Goal: Check status: Check status

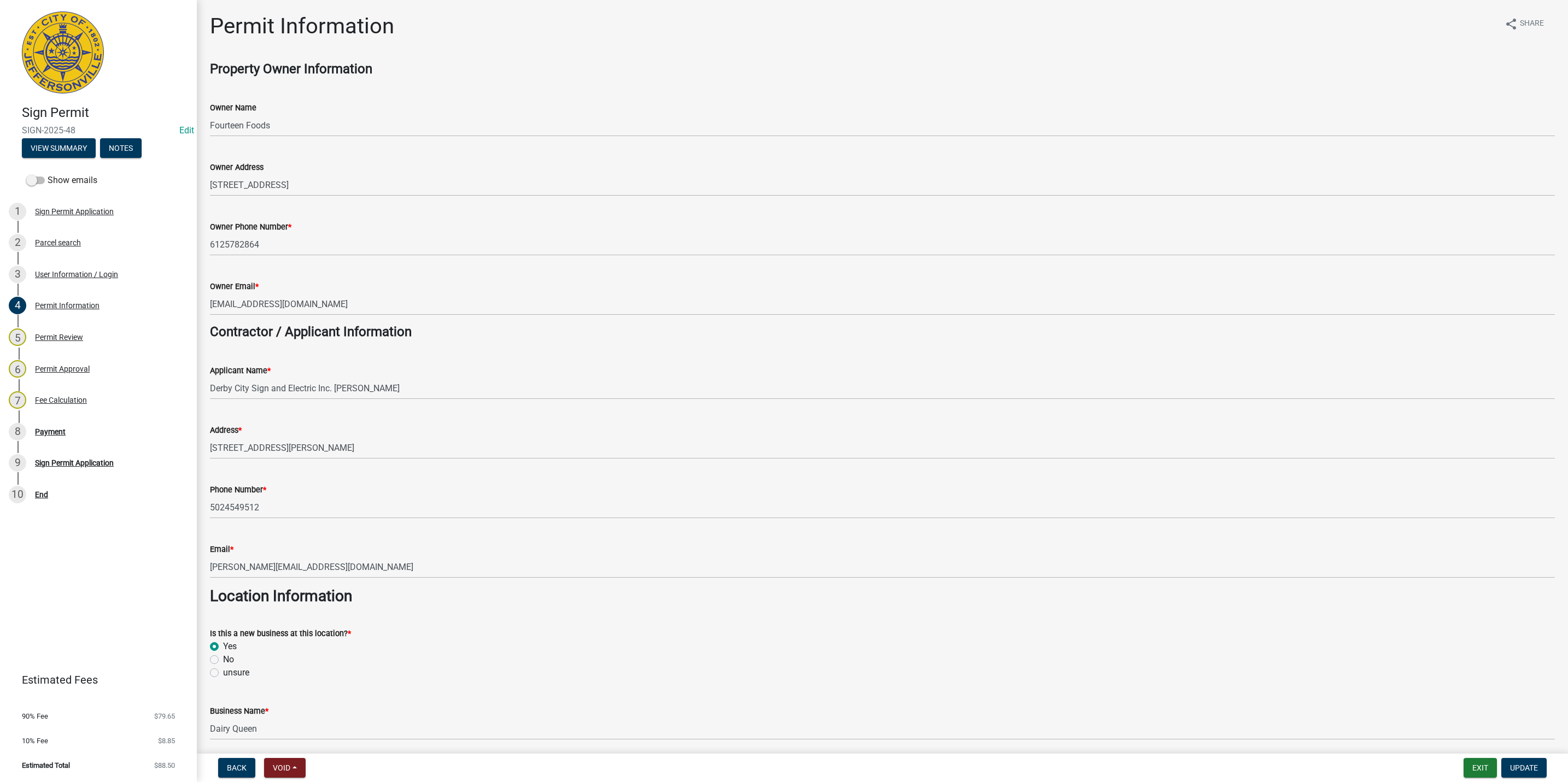
click at [1465, 756] on nav "Back Void Withdraw Lock Expire Void Exit Update" at bounding box center [882, 768] width 1371 height 29
click at [1479, 775] on button "Exit" at bounding box center [1480, 768] width 33 height 19
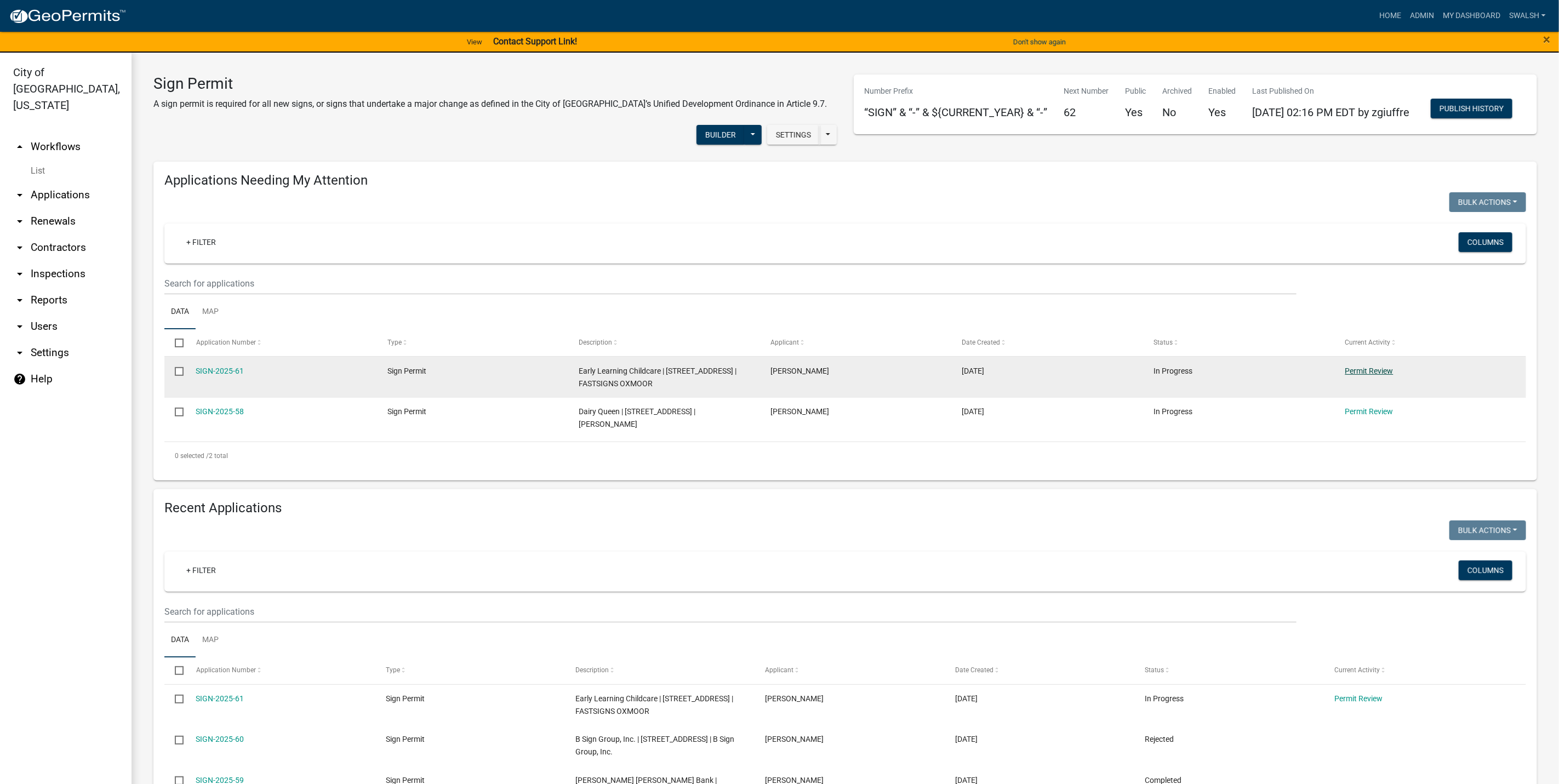
click at [1371, 375] on link "Permit Review" at bounding box center [1369, 371] width 48 height 9
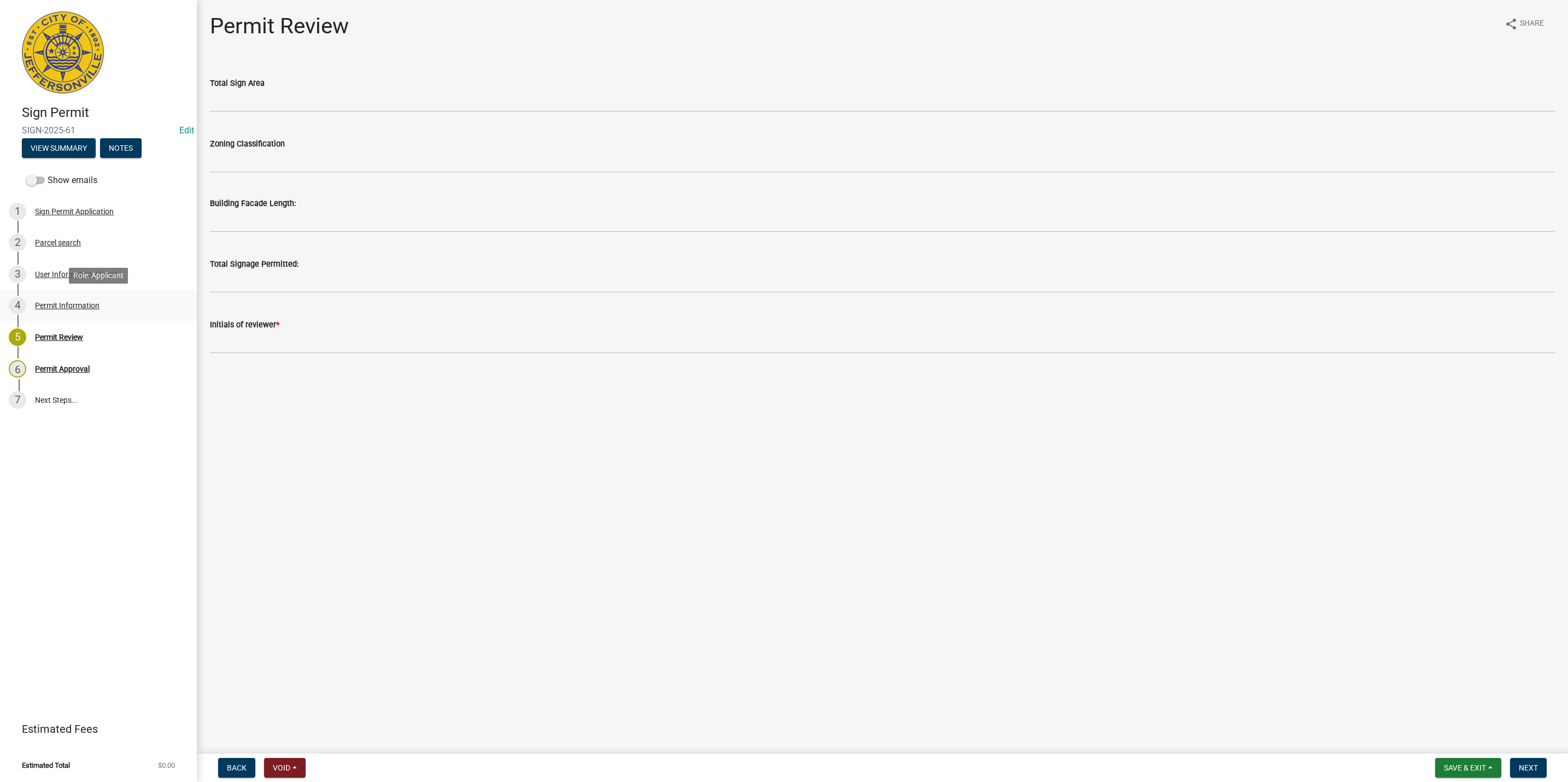
click at [59, 304] on div "Permit Information" at bounding box center [67, 305] width 65 height 8
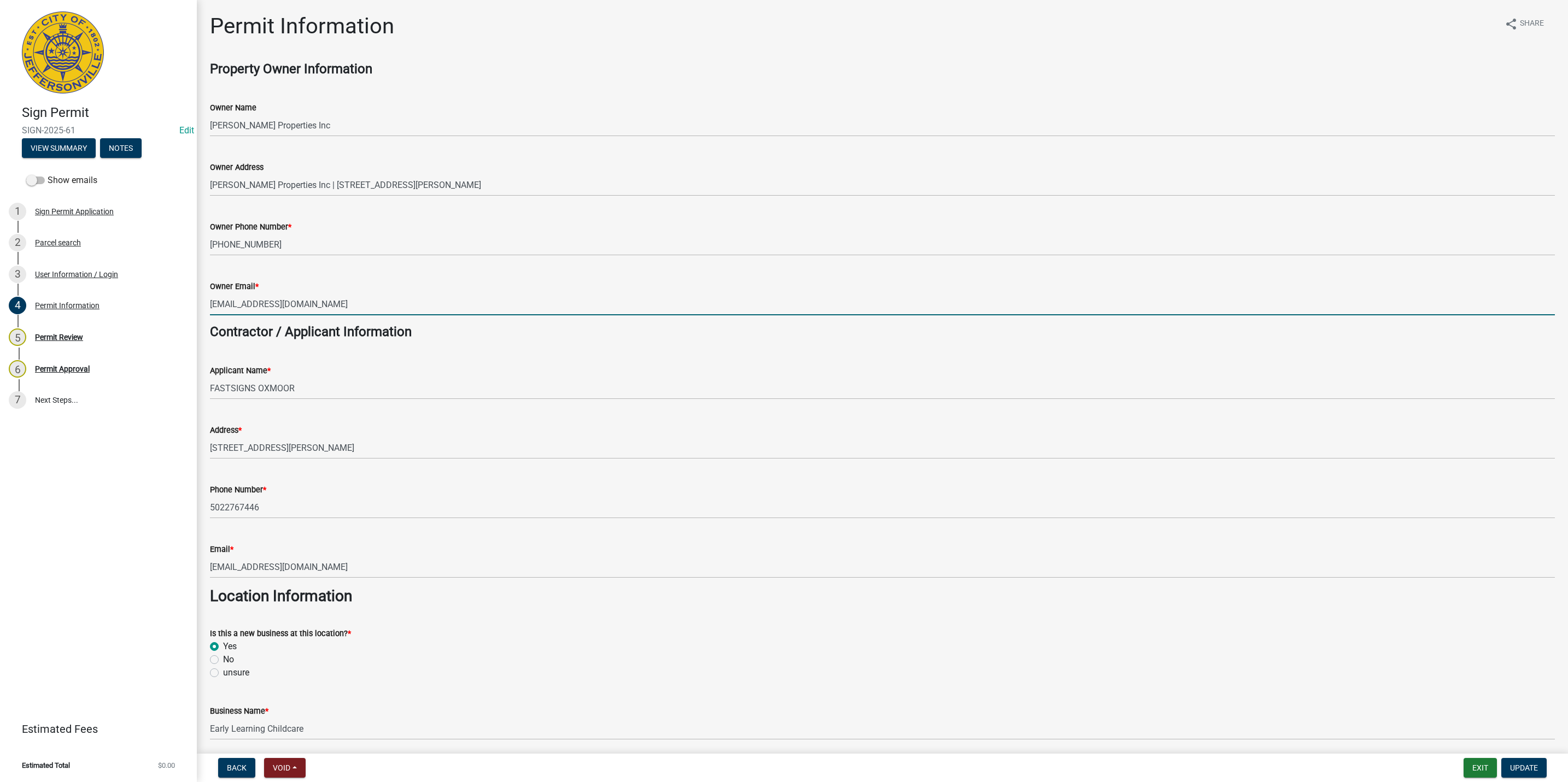
click at [506, 301] on input "[EMAIL_ADDRESS][DOMAIN_NAME]" at bounding box center [883, 304] width 1345 height 23
click at [404, 210] on div "Owner Phone Number * [PHONE_NUMBER]" at bounding box center [883, 231] width 1345 height 51
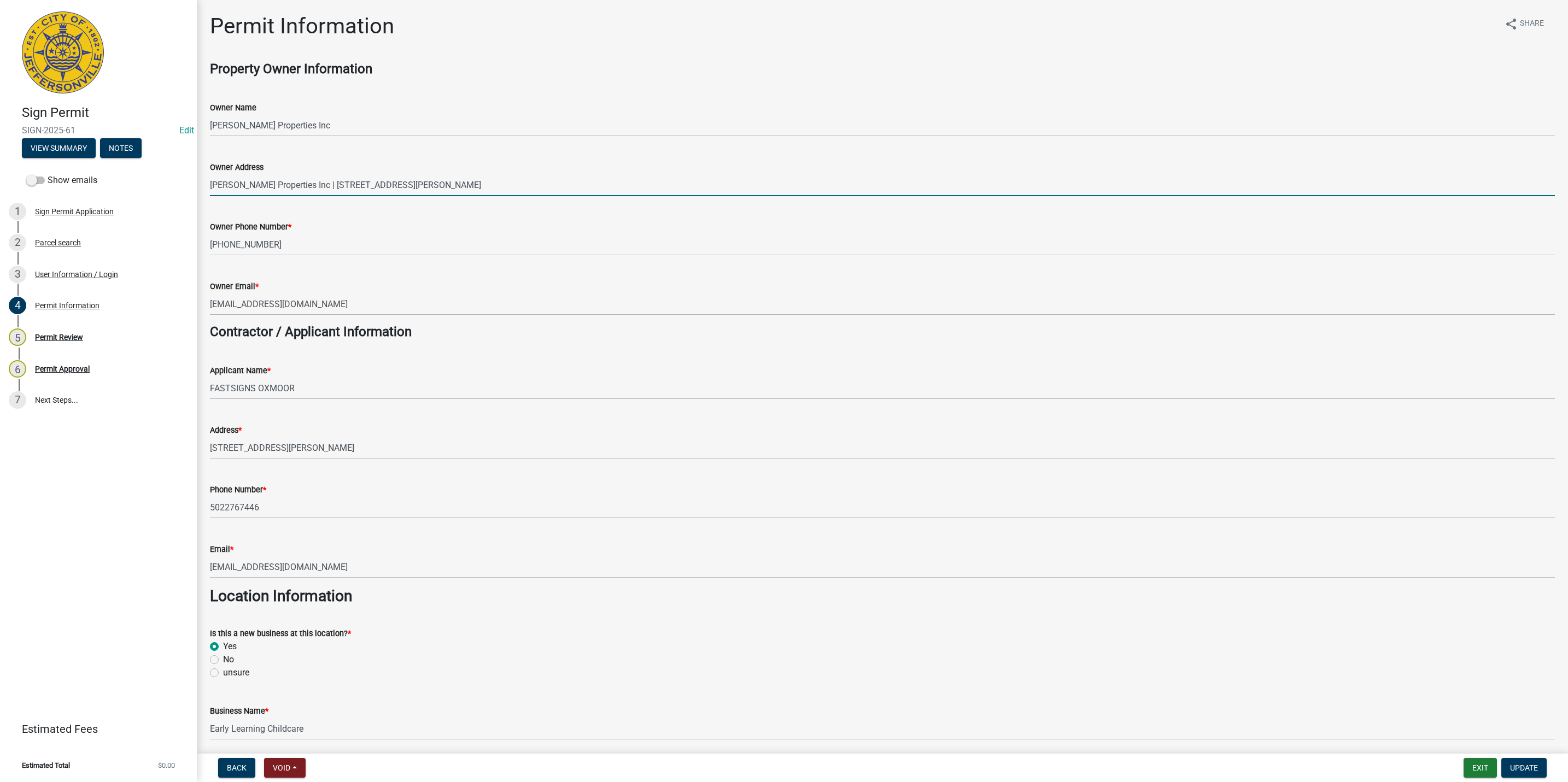
click at [460, 175] on input "[PERSON_NAME] Properties Inc | [STREET_ADDRESS][PERSON_NAME]" at bounding box center [883, 185] width 1345 height 23
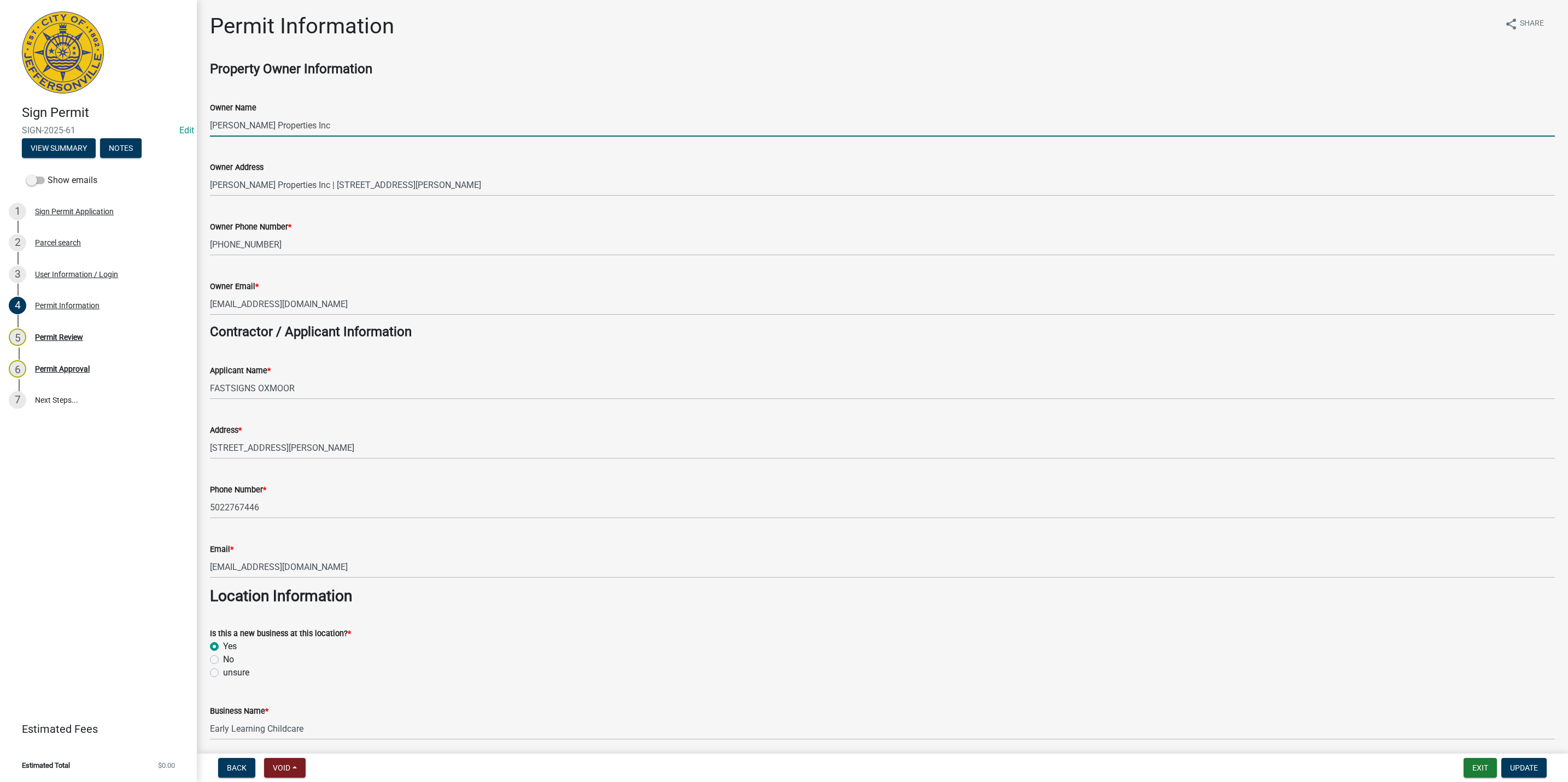
click at [390, 124] on input "[PERSON_NAME] Properties Inc" at bounding box center [883, 125] width 1345 height 23
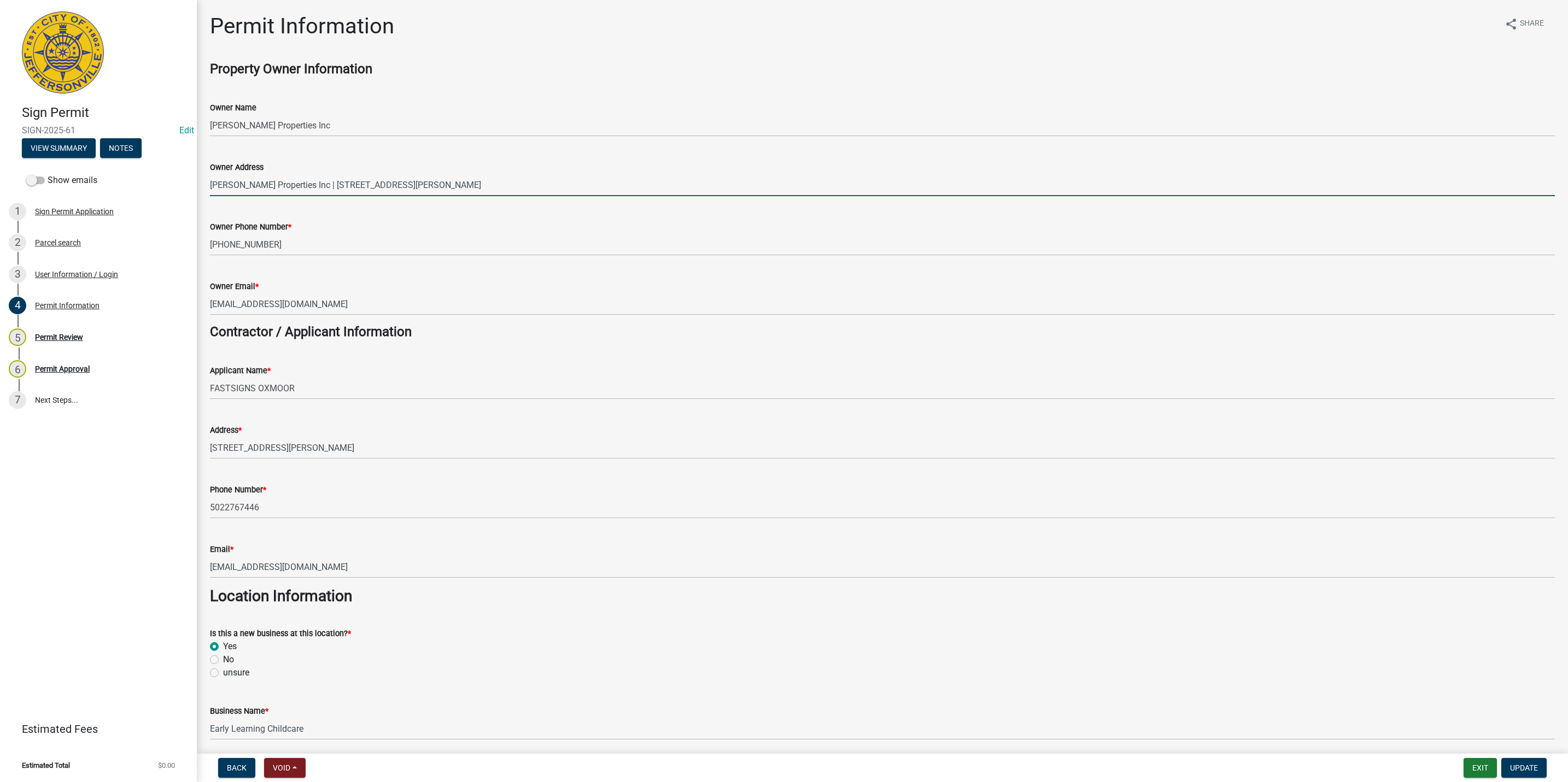
click at [500, 185] on input "[PERSON_NAME] Properties Inc | [STREET_ADDRESS][PERSON_NAME]" at bounding box center [883, 185] width 1345 height 23
click at [418, 231] on div "Owner Phone Number *" at bounding box center [883, 227] width 1345 height 13
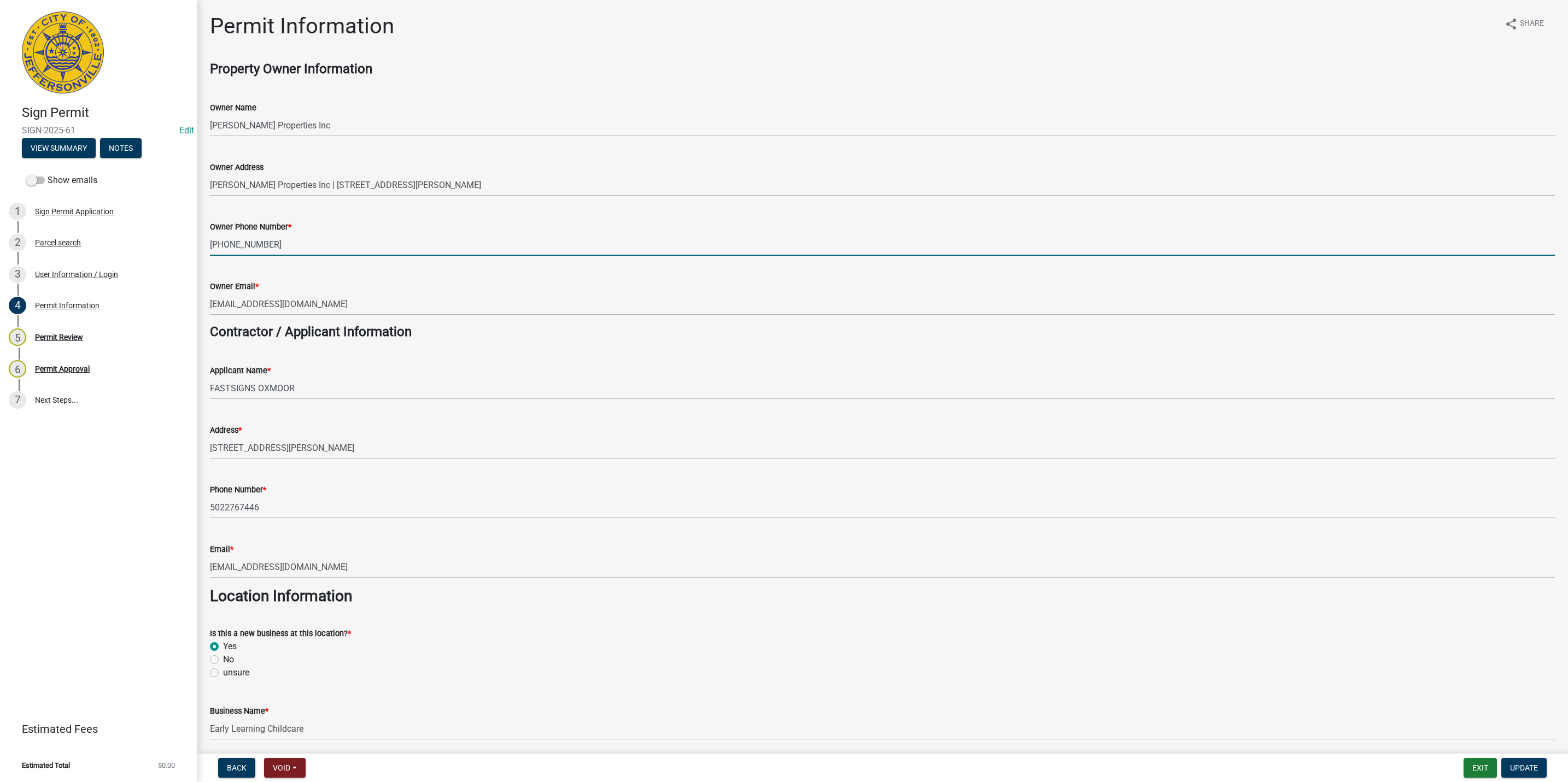
click at [404, 248] on input "[PHONE_NUMBER]" at bounding box center [883, 245] width 1345 height 23
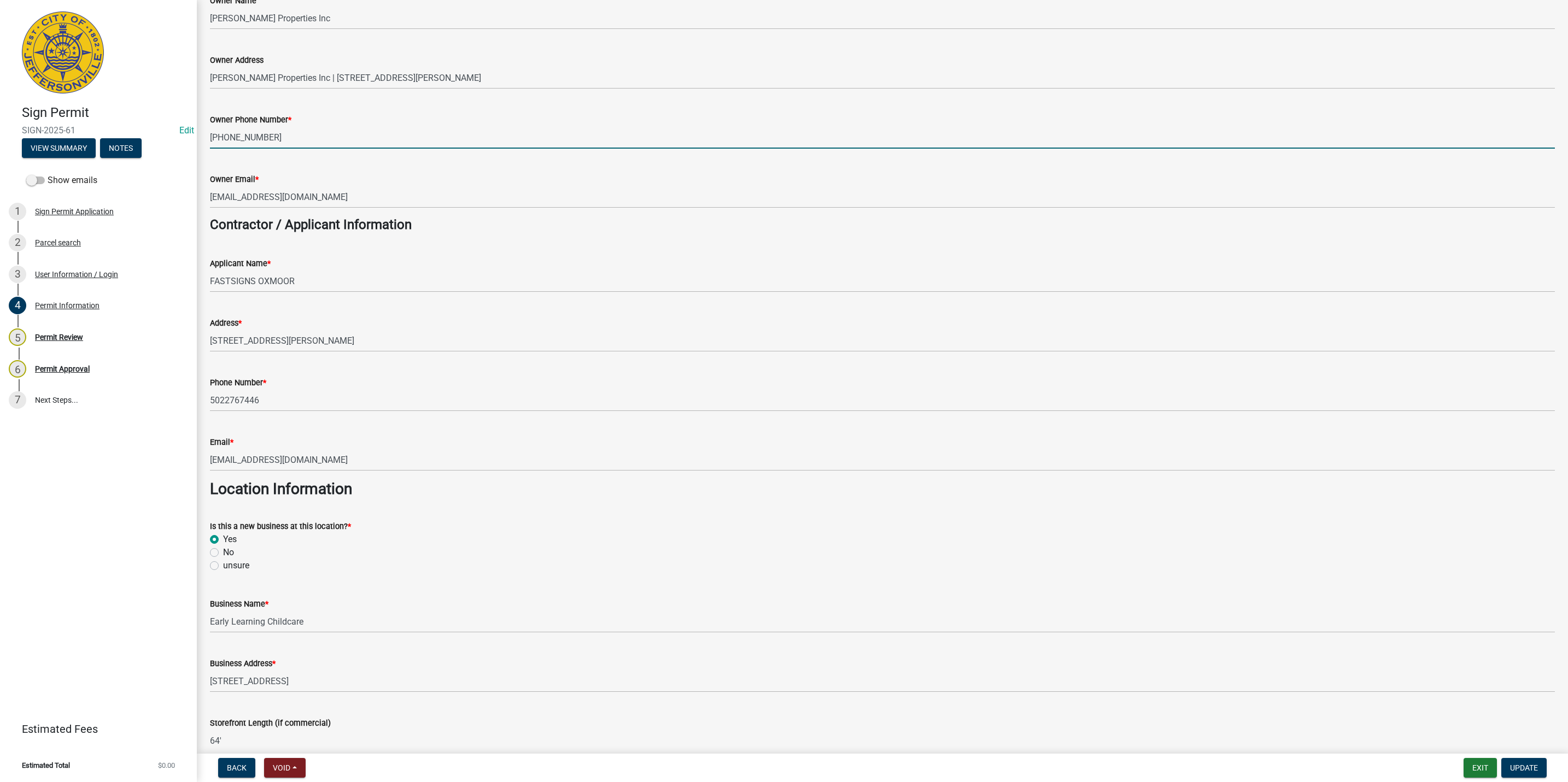
scroll to position [82, 0]
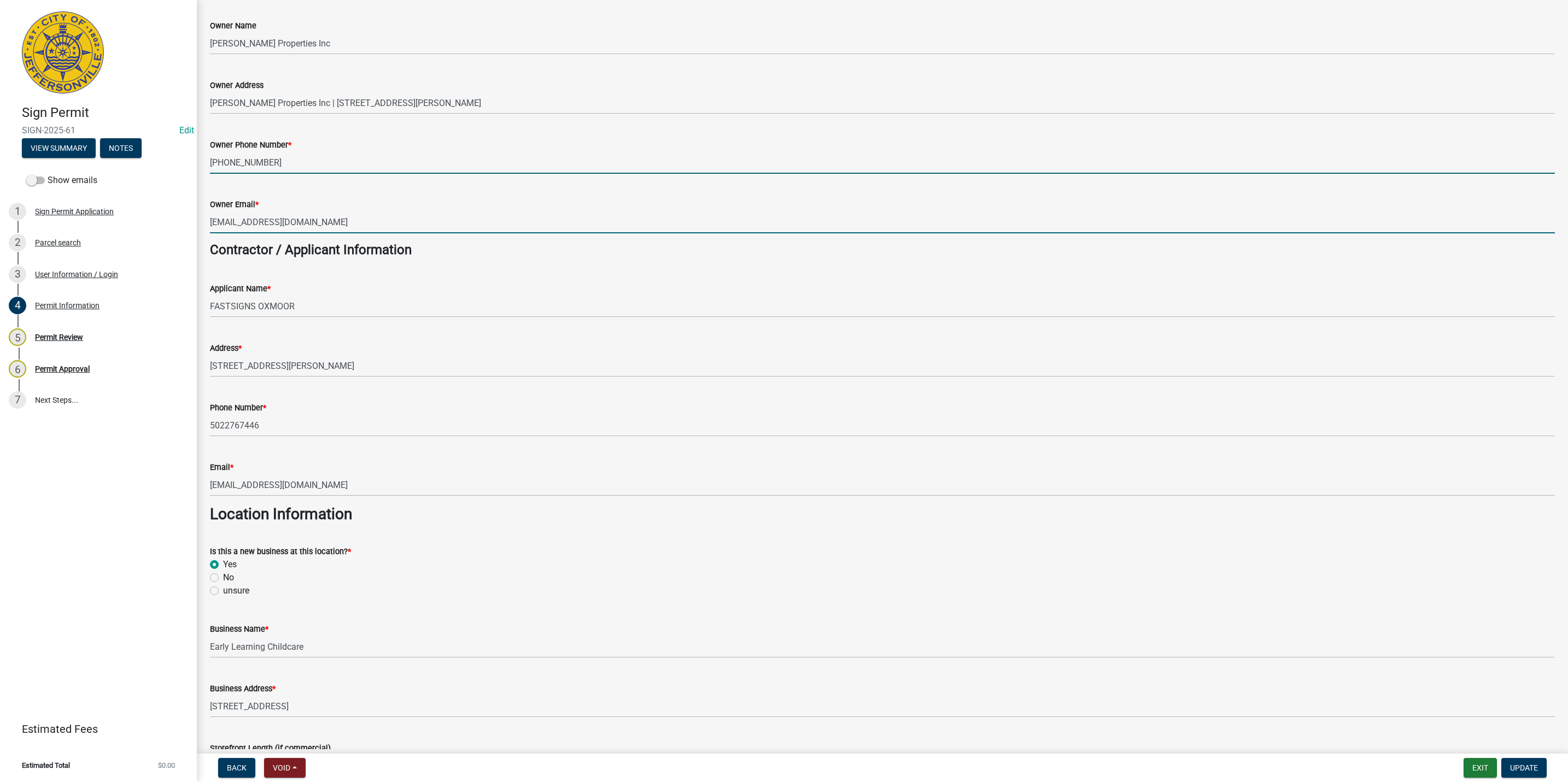
click at [422, 220] on input "[EMAIL_ADDRESS][DOMAIN_NAME]" at bounding box center [883, 222] width 1345 height 23
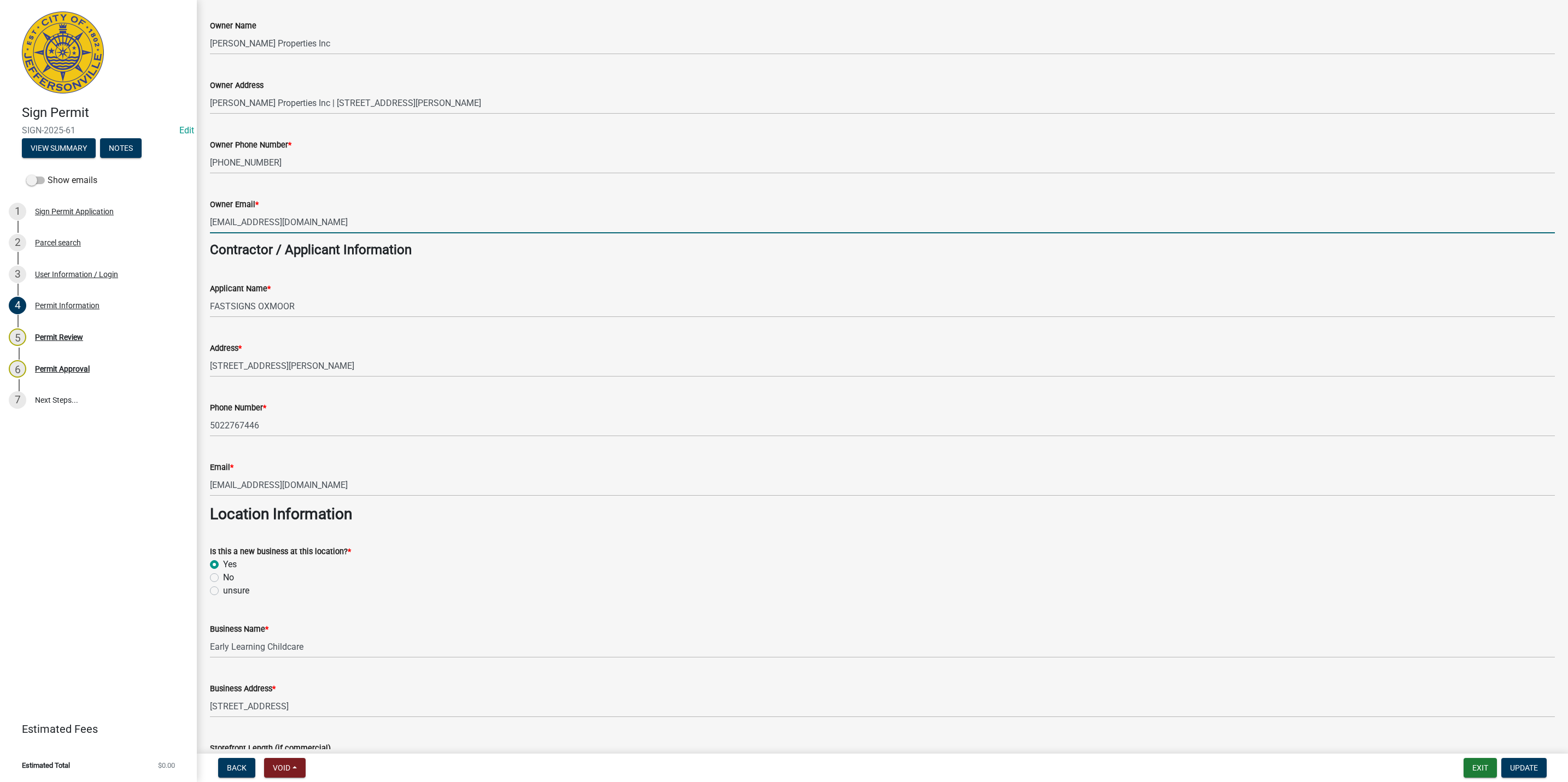
click at [438, 229] on input "[EMAIL_ADDRESS][DOMAIN_NAME]" at bounding box center [883, 222] width 1345 height 23
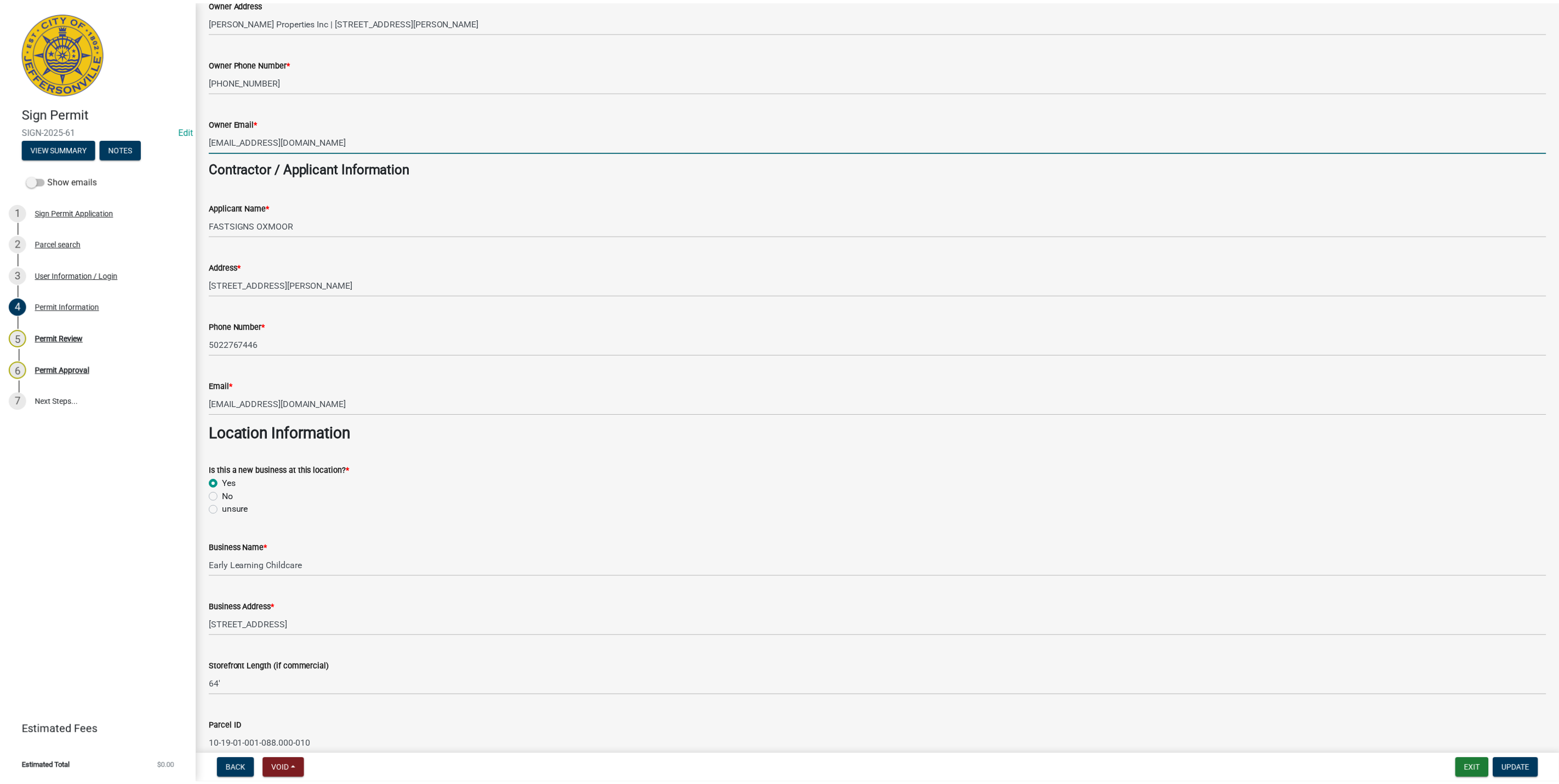
scroll to position [0, 0]
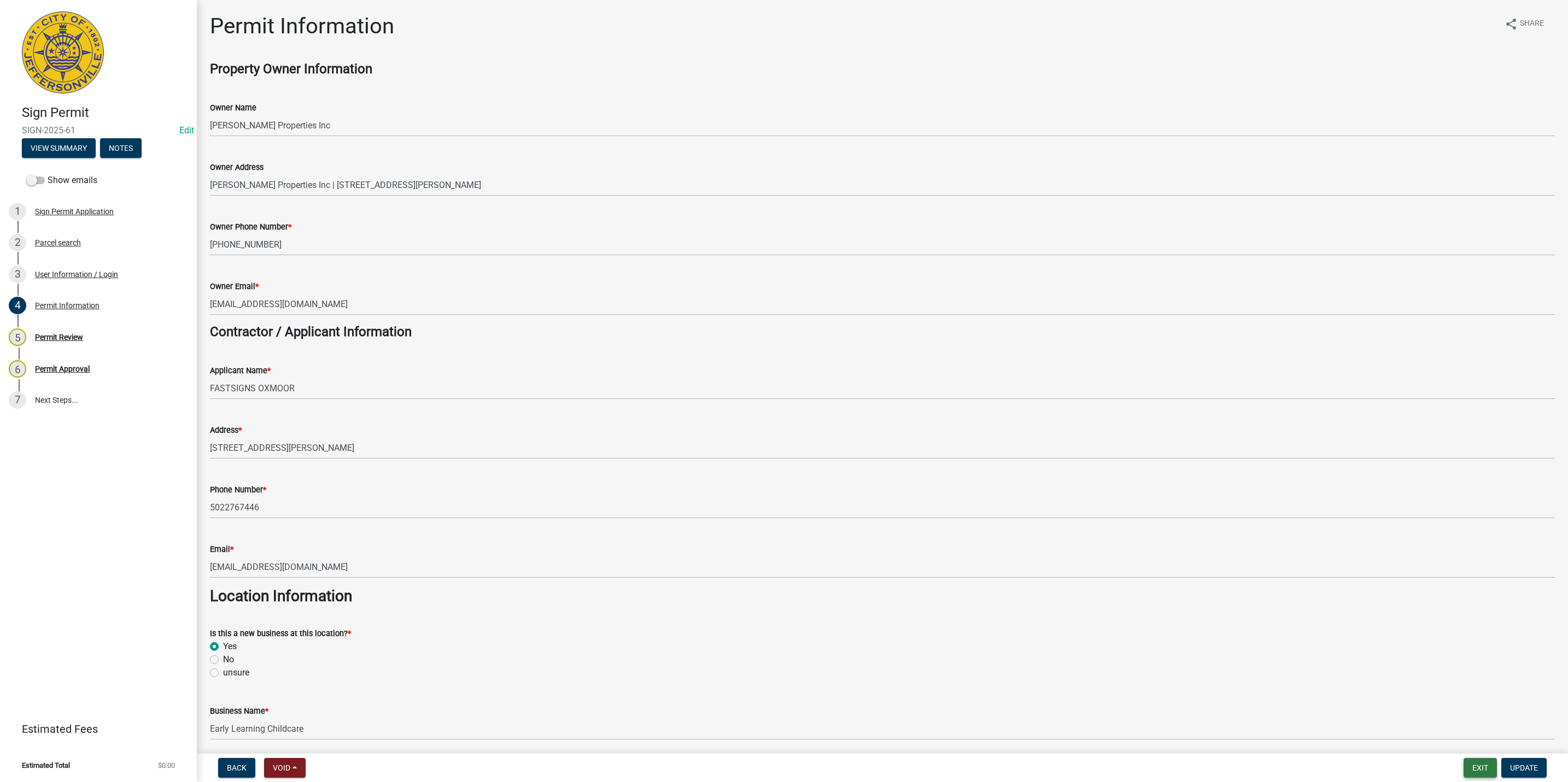
click at [1475, 771] on button "Exit" at bounding box center [1480, 768] width 33 height 19
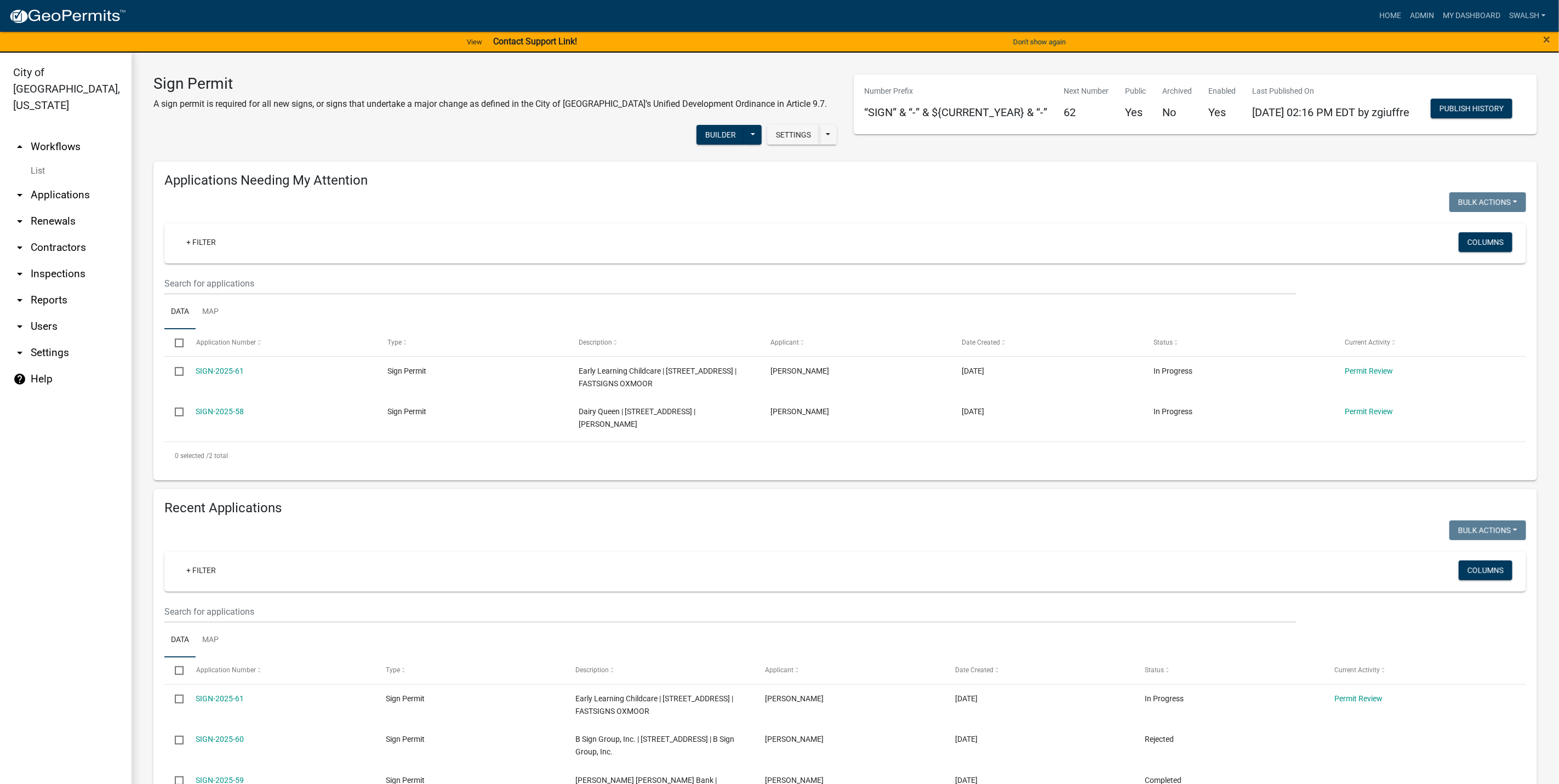
click at [59, 134] on link "arrow_drop_up Workflows" at bounding box center [66, 146] width 132 height 26
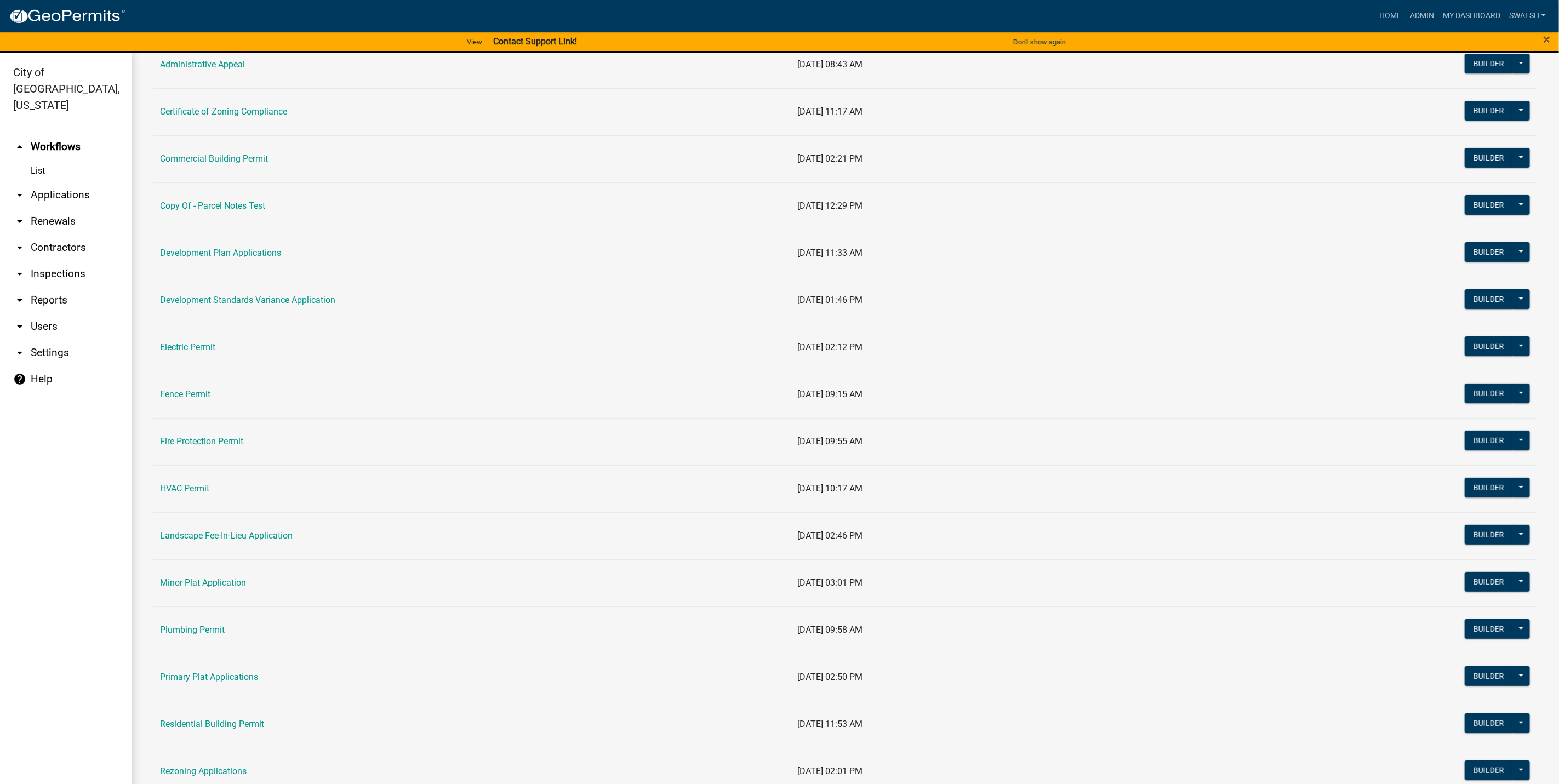
scroll to position [329, 0]
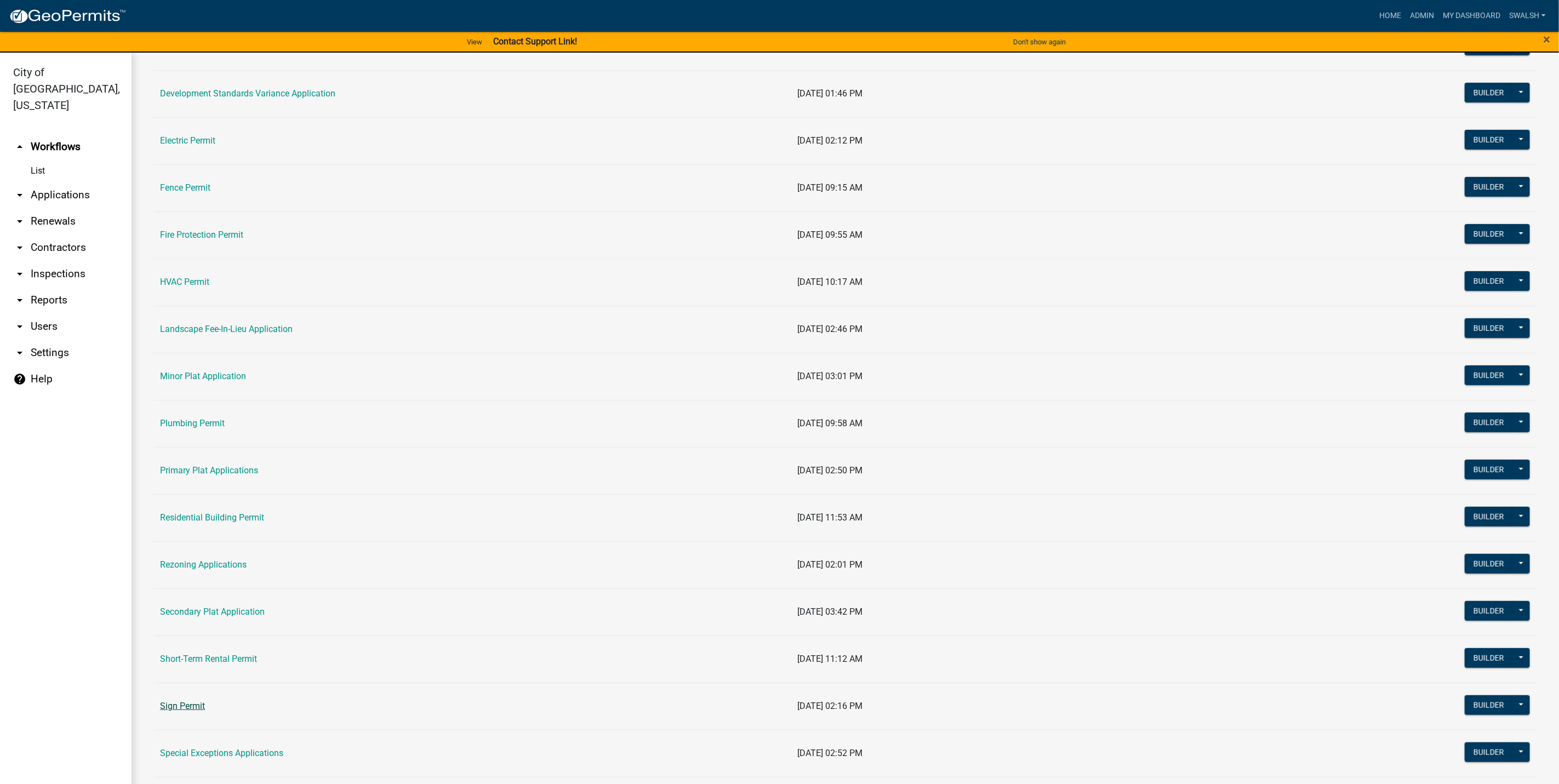
click at [193, 707] on link "Sign Permit" at bounding box center [182, 706] width 45 height 10
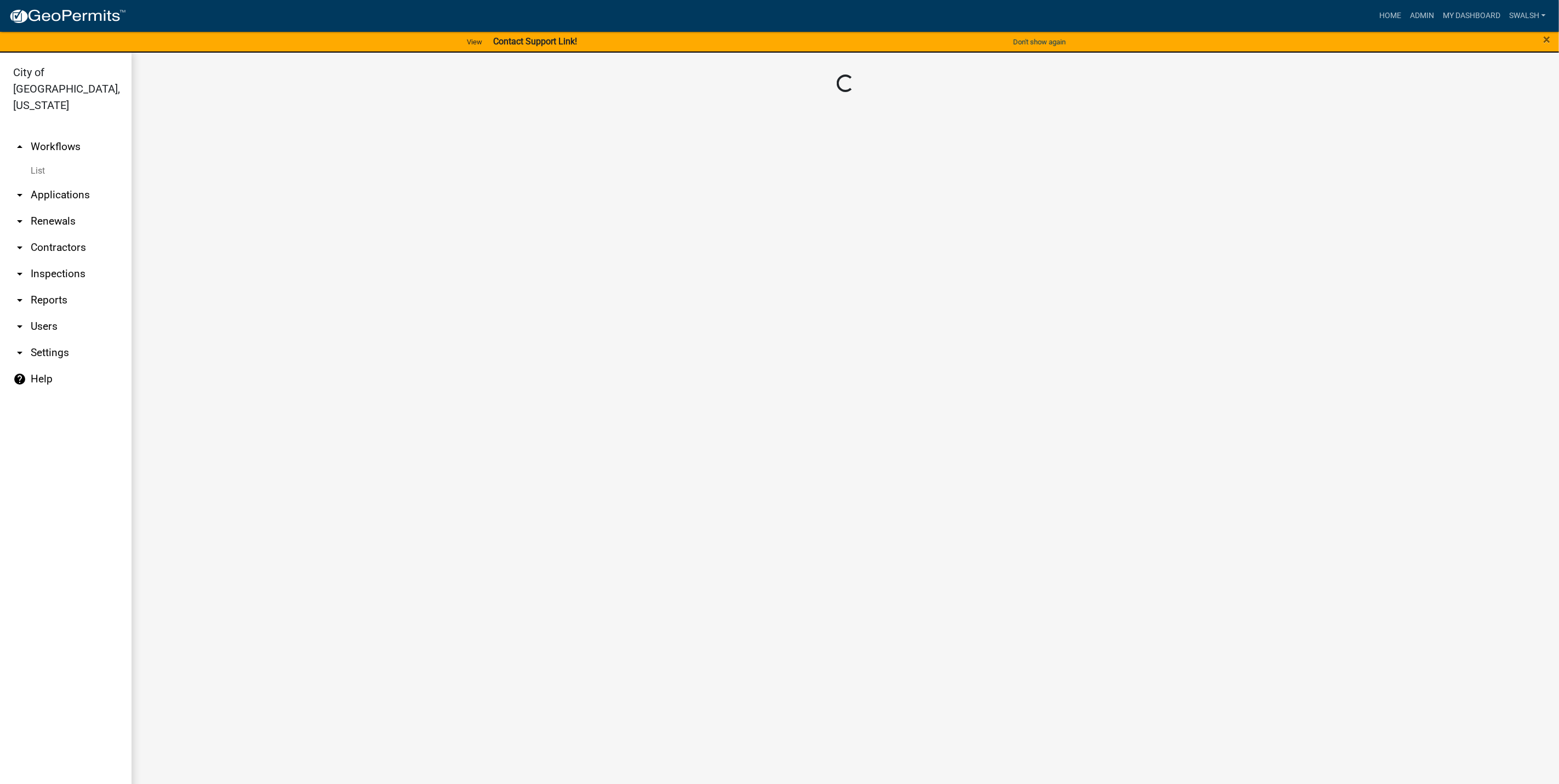
click at [194, 707] on main "Loading..." at bounding box center [846, 425] width 1428 height 745
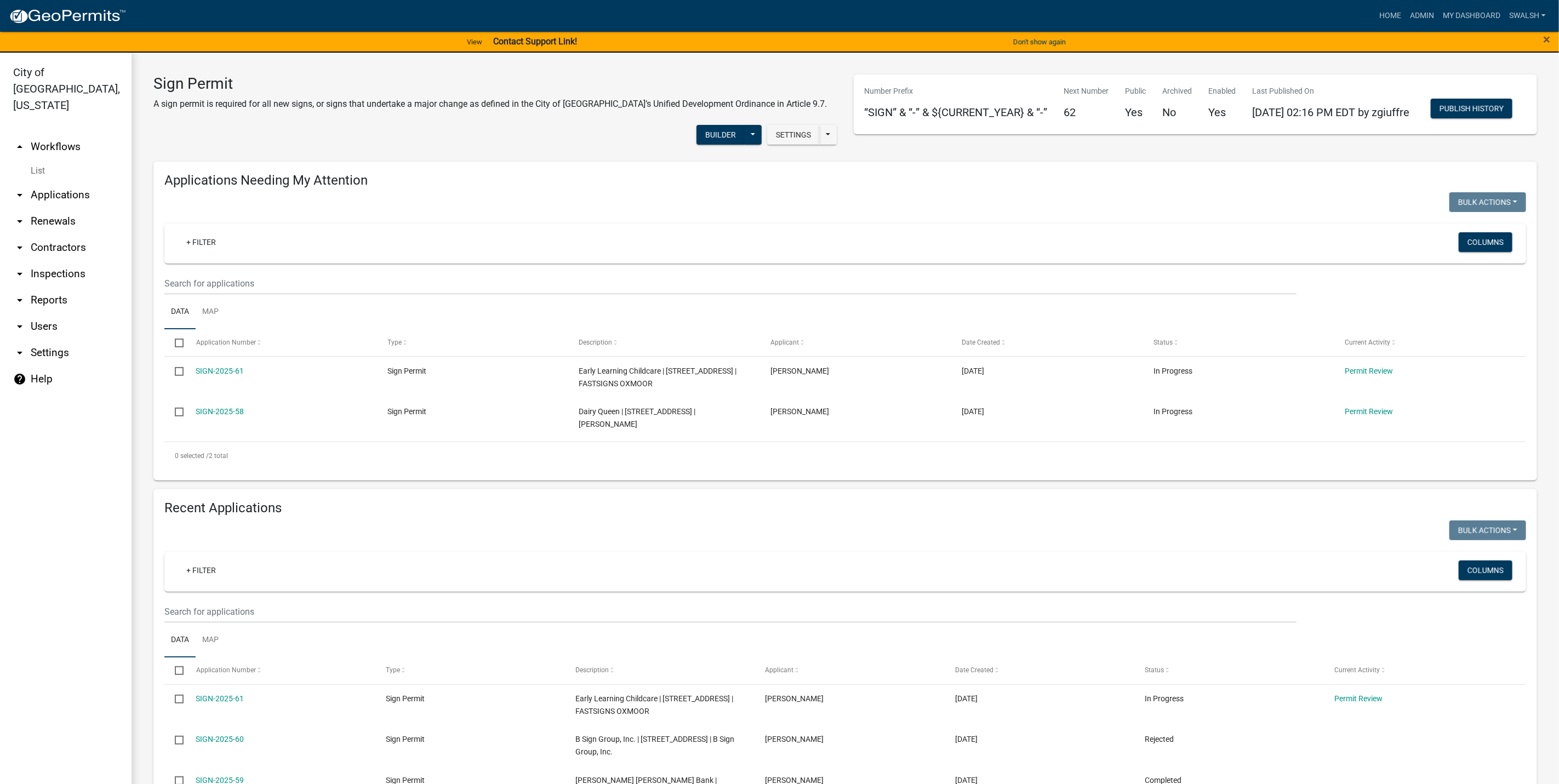
click at [59, 134] on link "arrow_drop_up Workflows" at bounding box center [66, 146] width 132 height 26
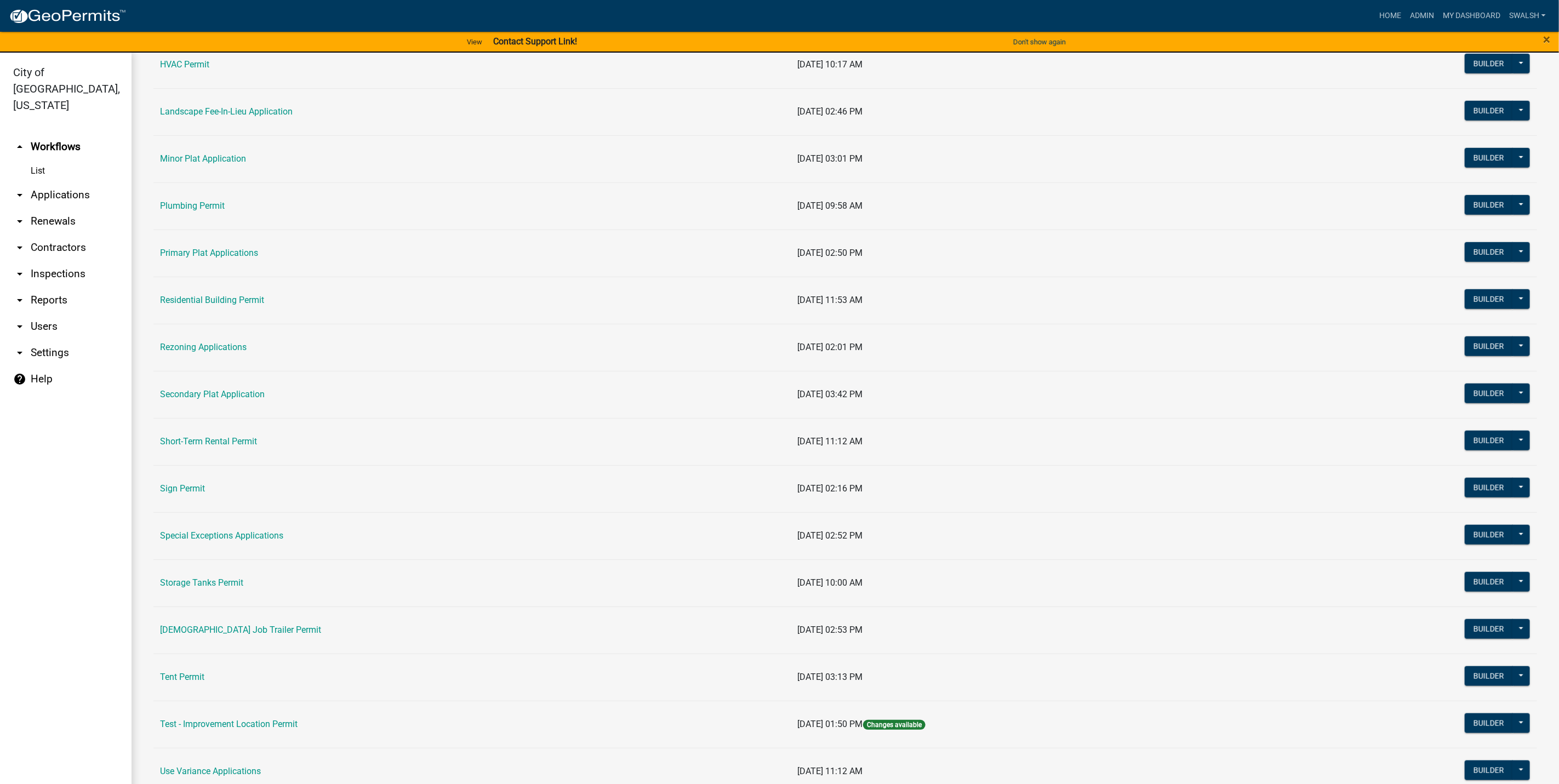
scroll to position [575, 0]
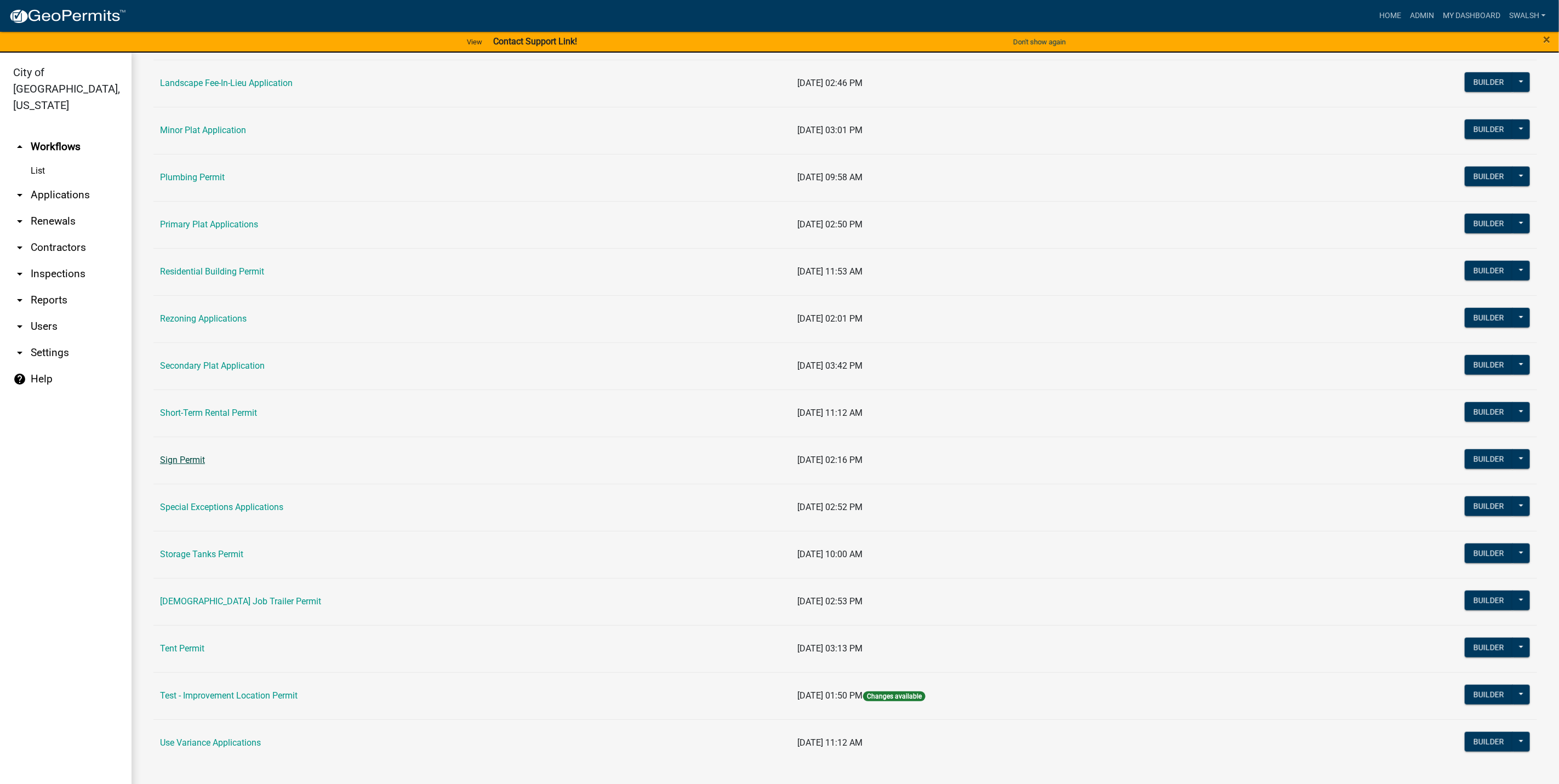
click at [196, 464] on link "Sign Permit" at bounding box center [182, 459] width 45 height 10
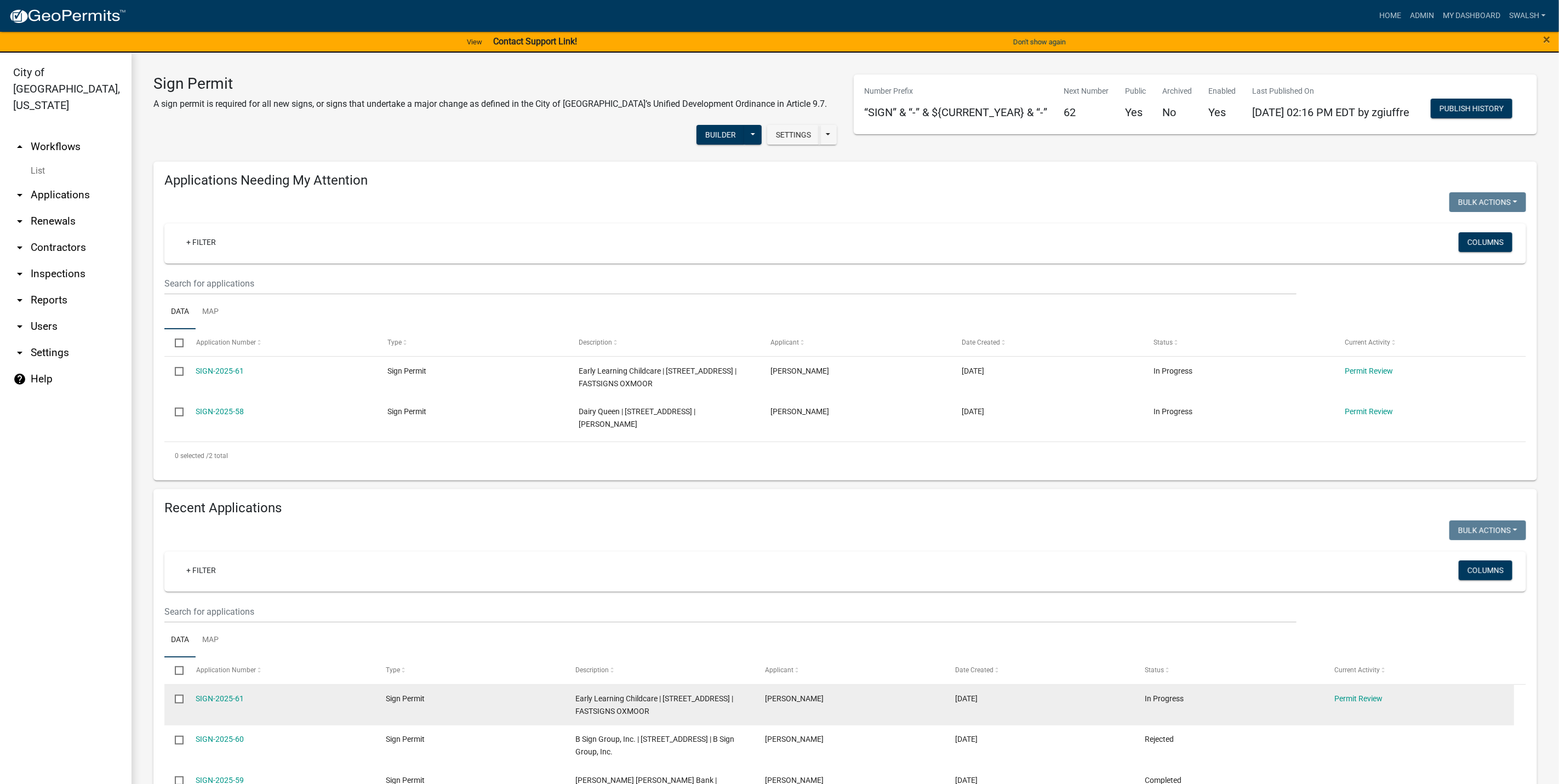
scroll to position [82, 0]
